Goal: Information Seeking & Learning: Learn about a topic

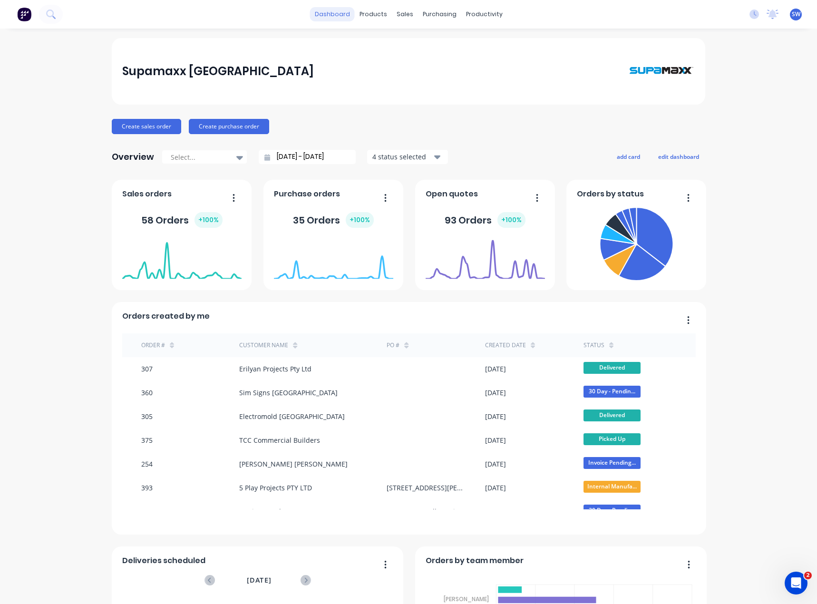
click at [341, 16] on link "dashboard" at bounding box center [332, 14] width 45 height 14
click at [295, 54] on div "Supamaxx [GEOGRAPHIC_DATA]" at bounding box center [408, 71] width 573 height 47
click at [507, 64] on link "Planner" at bounding box center [518, 64] width 126 height 19
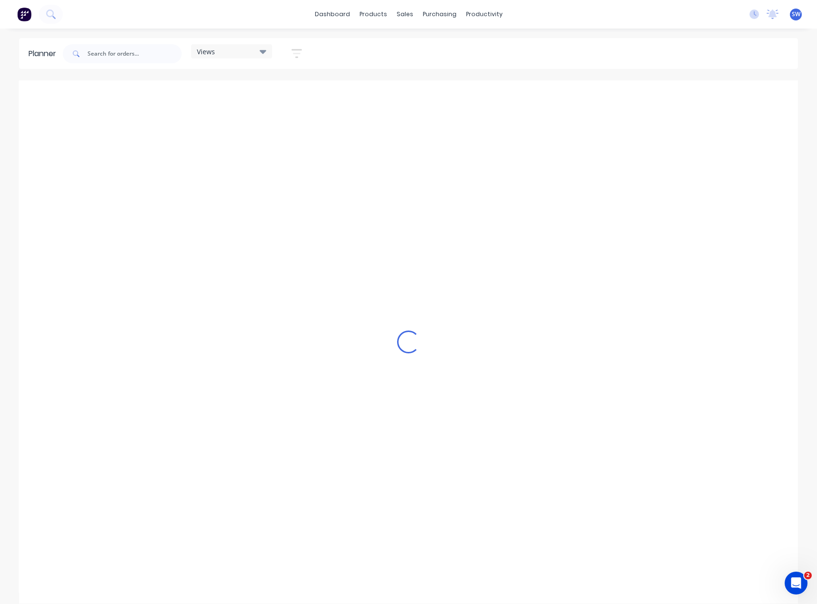
scroll to position [0, 77]
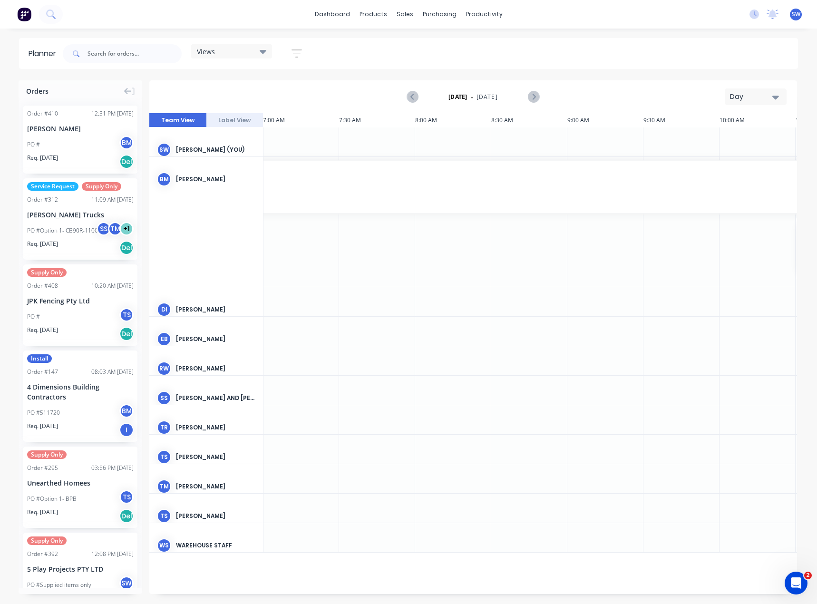
click at [755, 98] on div "Day" at bounding box center [752, 97] width 44 height 10
click at [744, 161] on div "Month" at bounding box center [739, 160] width 94 height 19
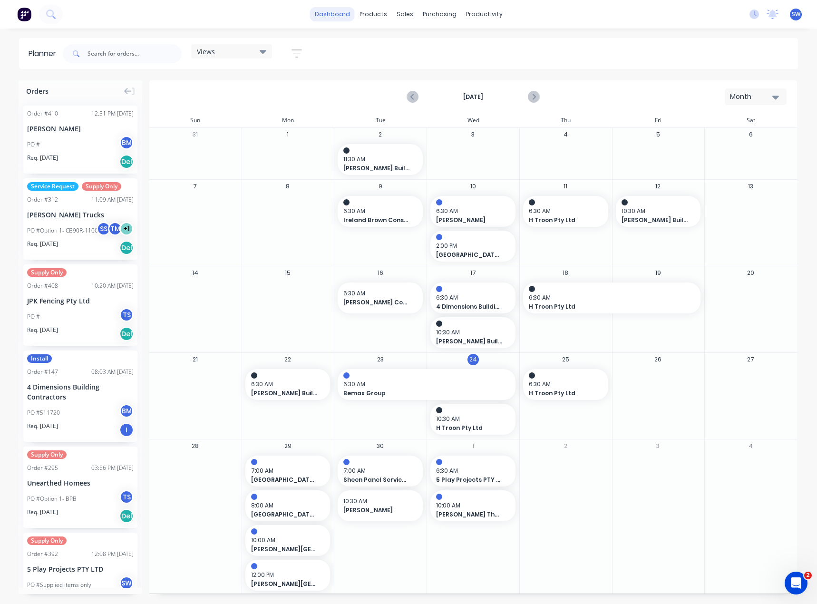
click at [345, 16] on link "dashboard" at bounding box center [332, 14] width 45 height 14
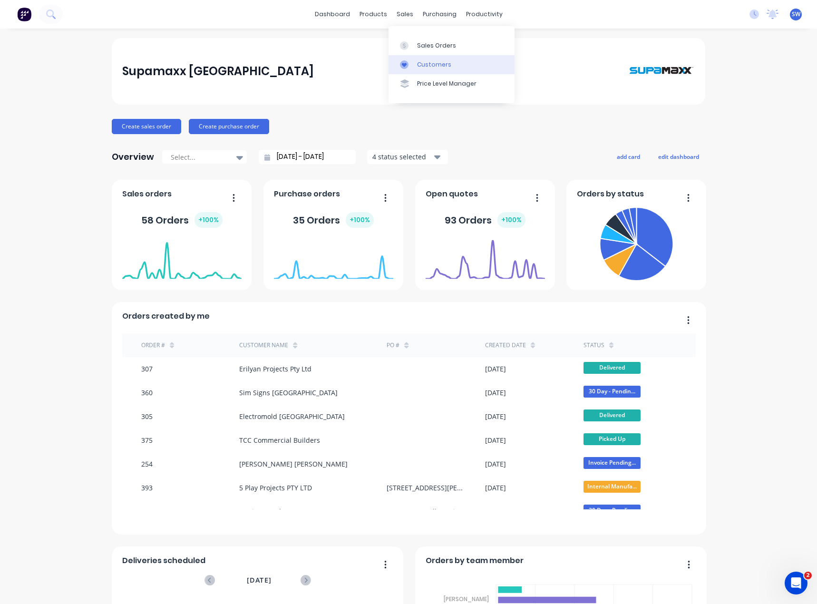
click at [416, 61] on link "Customers" at bounding box center [452, 64] width 126 height 19
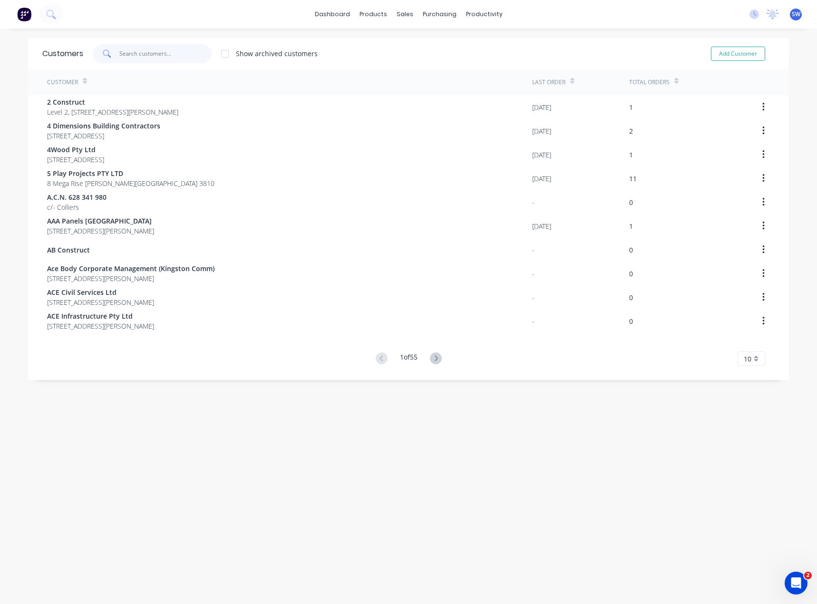
click at [144, 54] on input "text" at bounding box center [165, 53] width 93 height 19
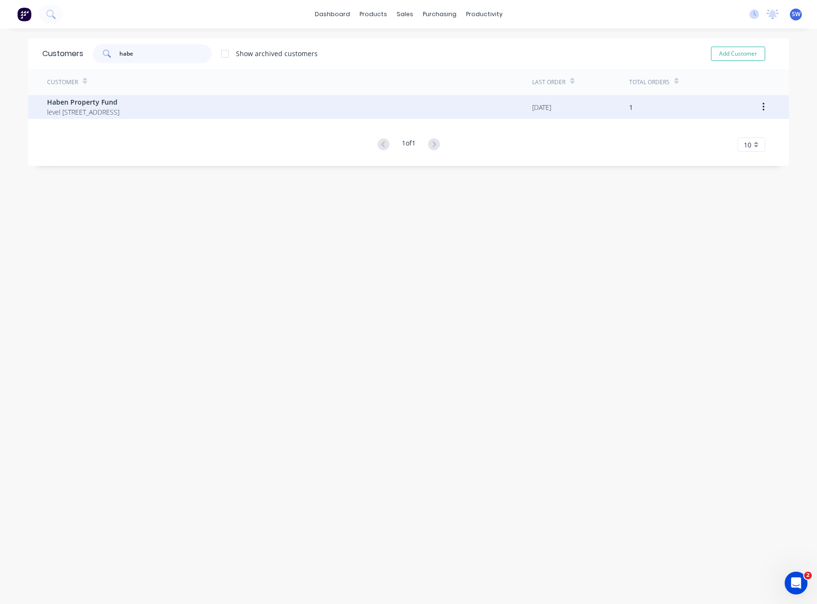
type input "habe"
click at [86, 111] on span "level [STREET_ADDRESS]" at bounding box center [83, 112] width 72 height 10
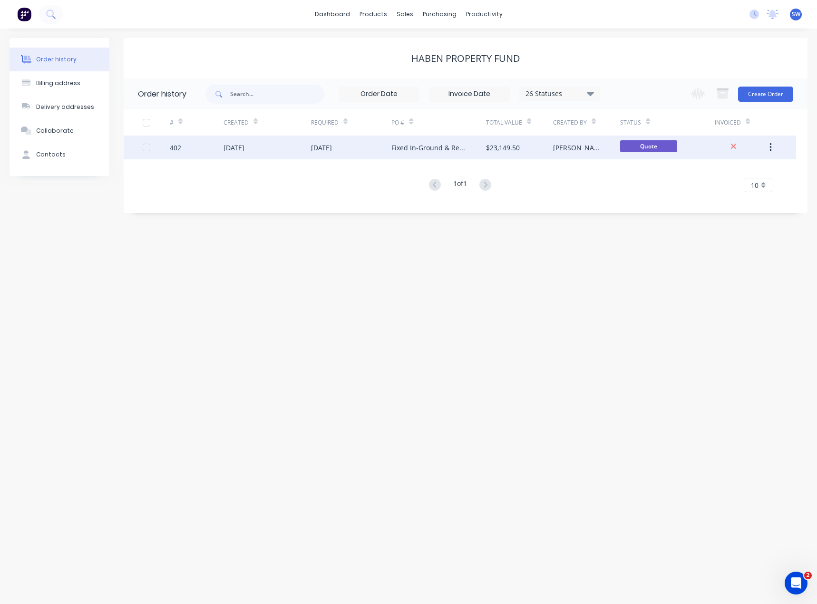
click at [379, 147] on div "[DATE]" at bounding box center [351, 148] width 81 height 24
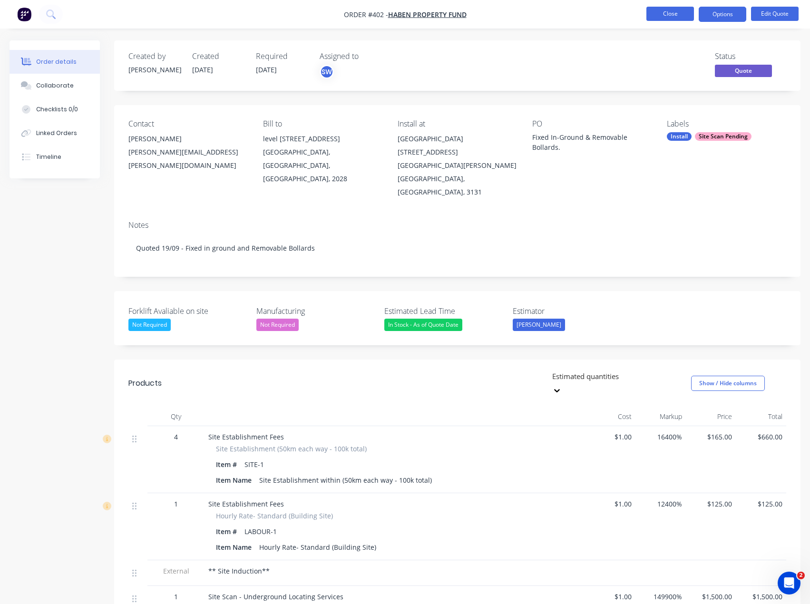
click at [667, 12] on button "Close" at bounding box center [671, 14] width 48 height 14
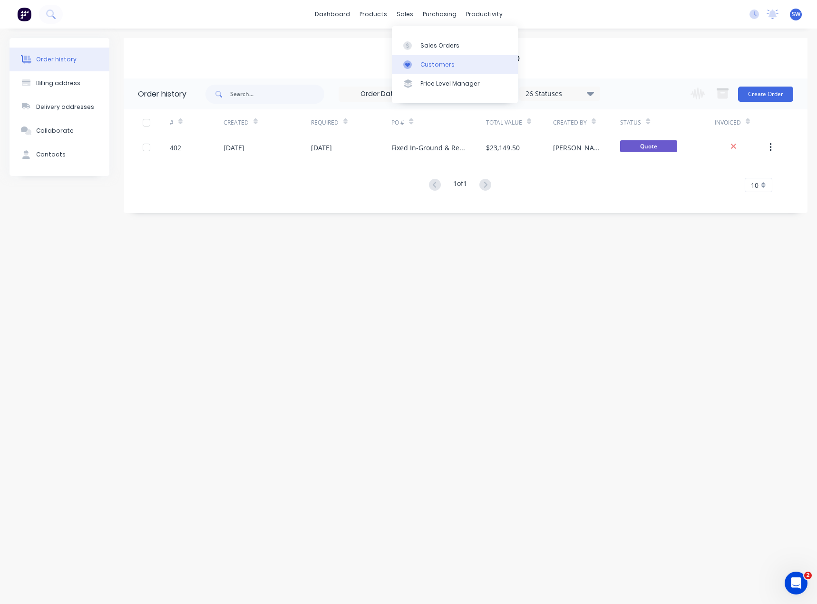
click at [416, 68] on div at bounding box center [410, 64] width 14 height 9
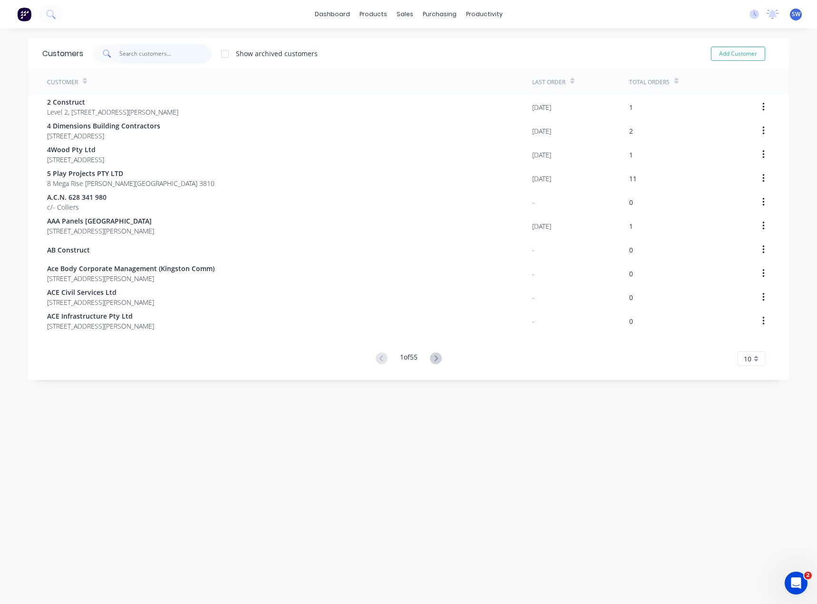
click at [172, 57] on input "text" at bounding box center [165, 53] width 93 height 19
type input "H"
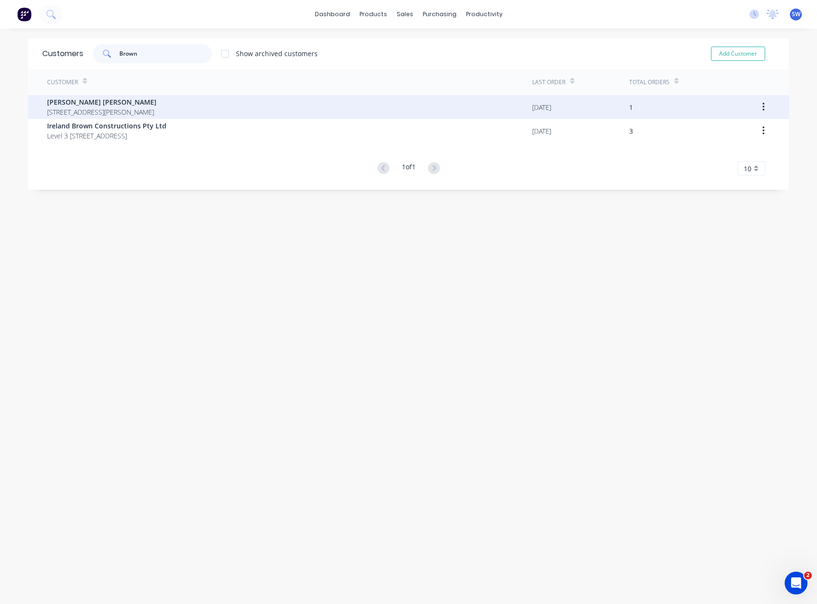
type input "Brown"
click at [79, 111] on span "[STREET_ADDRESS][PERSON_NAME]" at bounding box center [101, 112] width 109 height 10
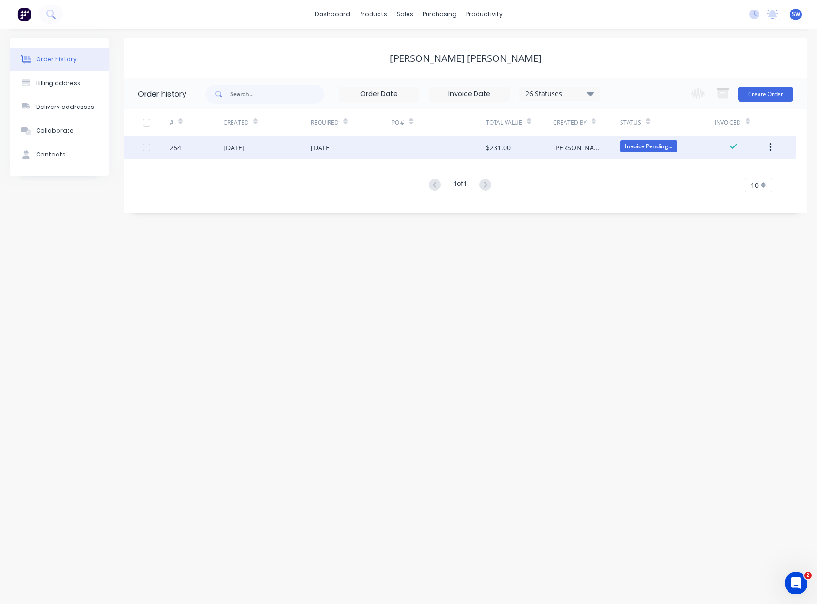
click at [368, 144] on div "[DATE]" at bounding box center [351, 148] width 81 height 24
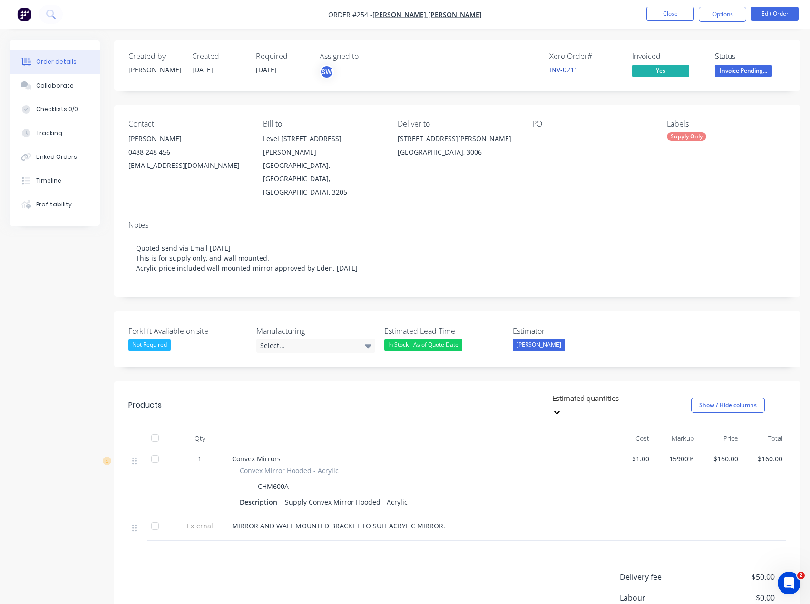
click at [559, 66] on link "INV-0211" at bounding box center [564, 69] width 29 height 9
click at [483, 54] on div "Xero Order # INV-0211 Invoiced Yes Status Invoice Pending..." at bounding box center [601, 66] width 372 height 28
click at [667, 15] on button "Close" at bounding box center [671, 14] width 48 height 14
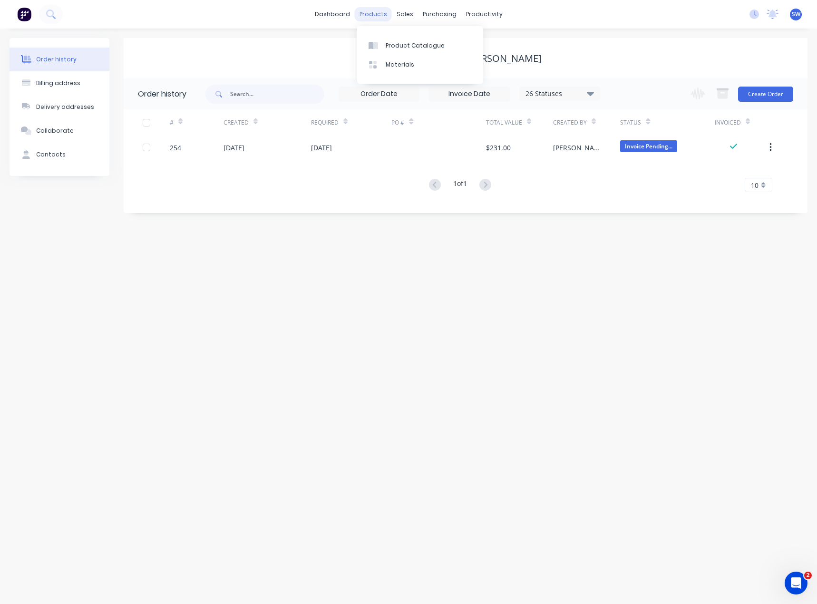
drag, startPoint x: 368, startPoint y: 11, endPoint x: 368, endPoint y: 19, distance: 7.6
click at [368, 11] on div "products" at bounding box center [373, 14] width 37 height 14
click at [385, 43] on link "Product Catalogue" at bounding box center [420, 45] width 126 height 19
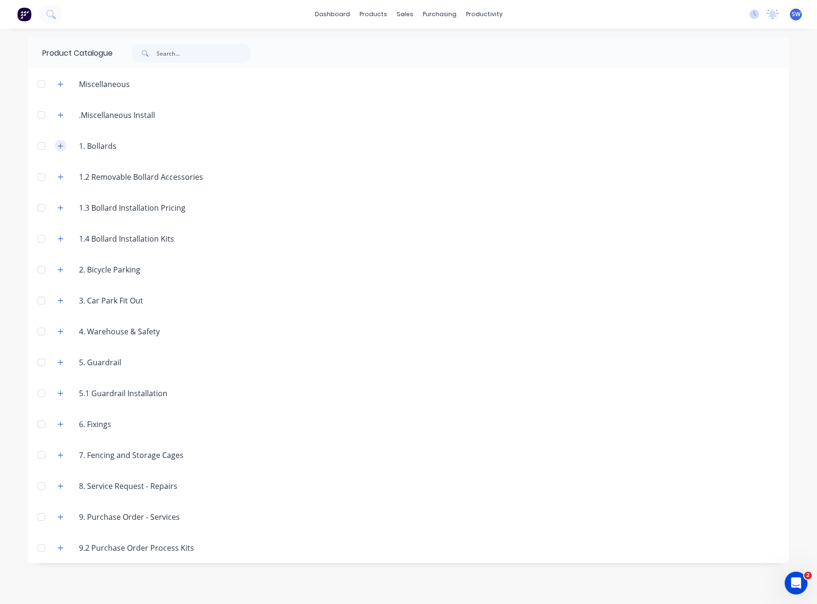
click at [62, 150] on button "button" at bounding box center [61, 146] width 12 height 12
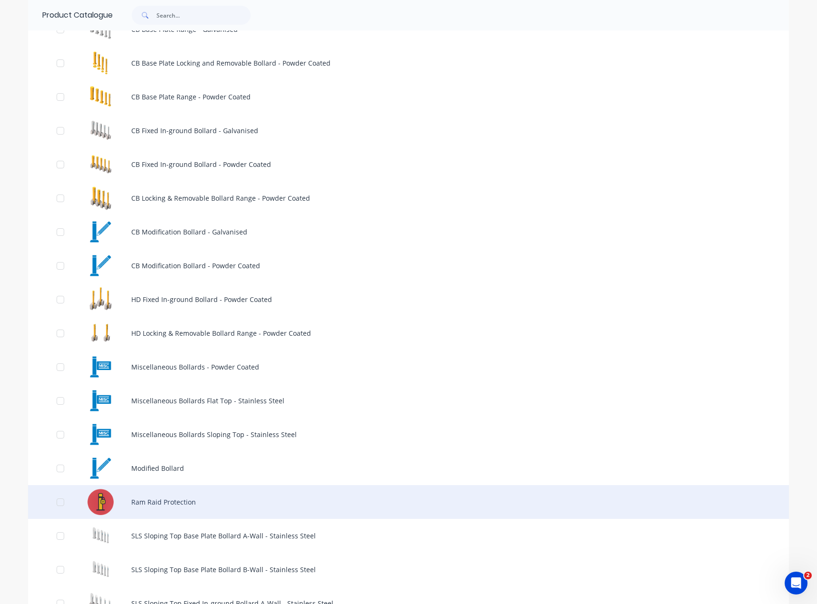
scroll to position [285, 0]
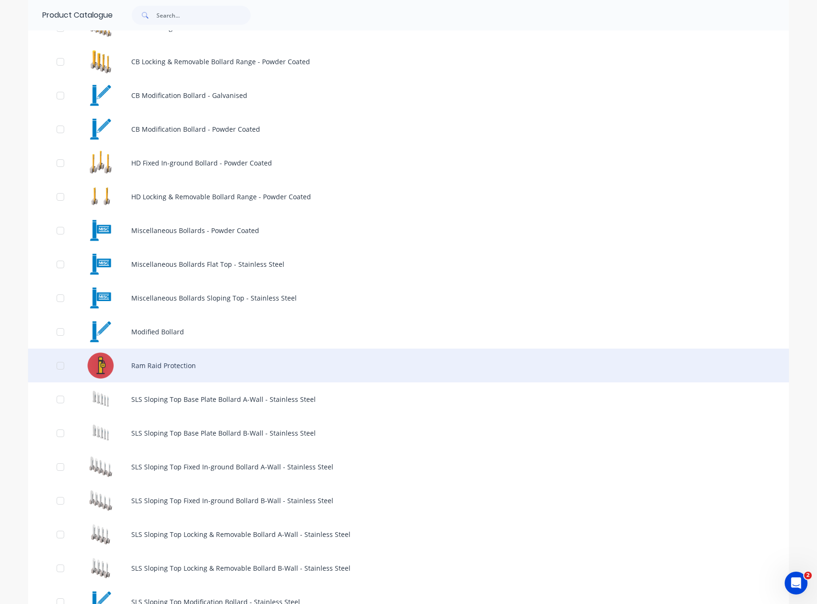
click at [196, 375] on div "Ram Raid Protection" at bounding box center [408, 366] width 761 height 34
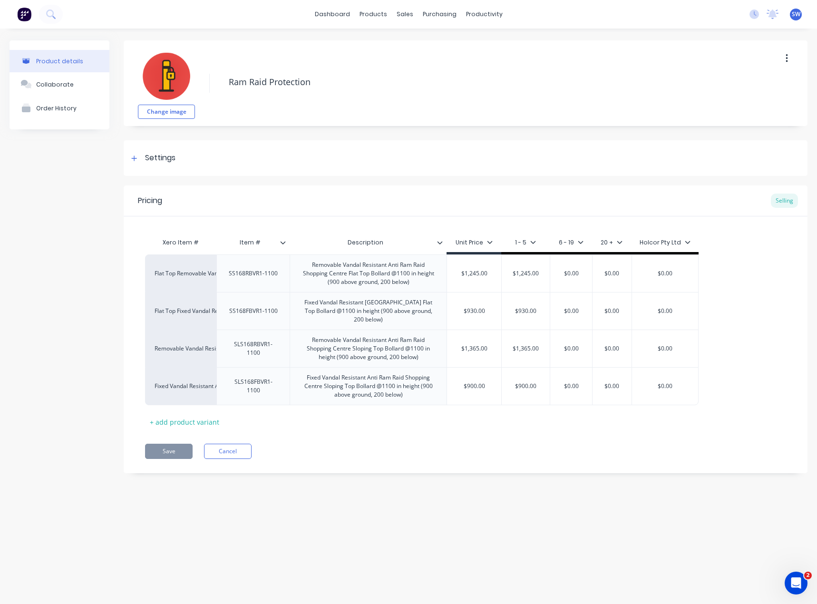
click at [403, 427] on div "Xero Item # Item # Description Unit Price 1 - 5 6 - 19 20 + Holcor Pty Ltd Flat…" at bounding box center [465, 331] width 641 height 196
click at [408, 579] on div "Product details Collaborate Order History Change image Ram Raid Protection Sett…" at bounding box center [408, 307] width 817 height 557
click at [244, 451] on button "Cancel" at bounding box center [228, 451] width 48 height 15
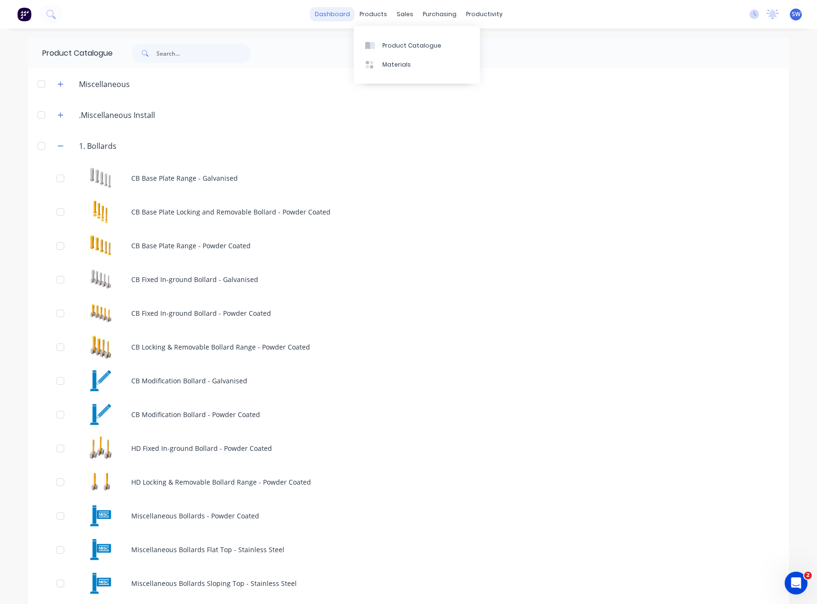
click at [334, 16] on link "dashboard" at bounding box center [332, 14] width 45 height 14
